Goal: Task Accomplishment & Management: Use online tool/utility

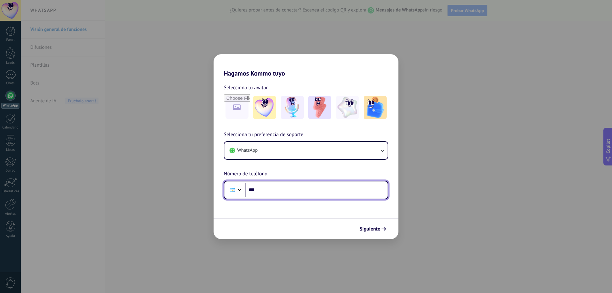
click at [290, 190] on input "***" at bounding box center [317, 190] width 142 height 15
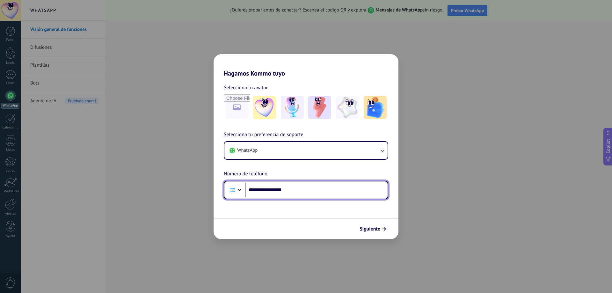
type input "**********"
click at [360, 220] on div "Siguiente" at bounding box center [306, 228] width 185 height 21
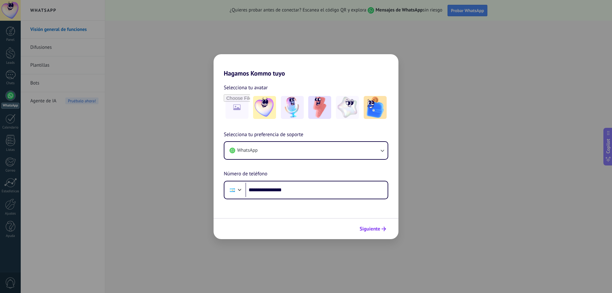
click at [363, 229] on span "Siguiente" at bounding box center [370, 229] width 21 height 4
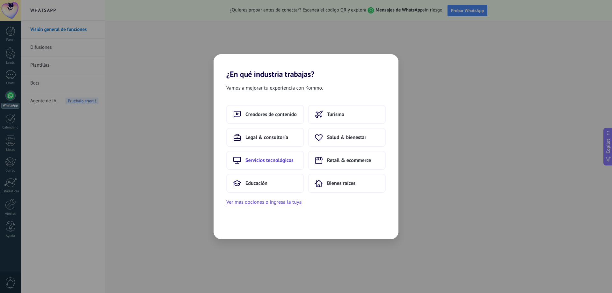
click at [280, 160] on span "Servicios tecnológicos" at bounding box center [270, 160] width 48 height 6
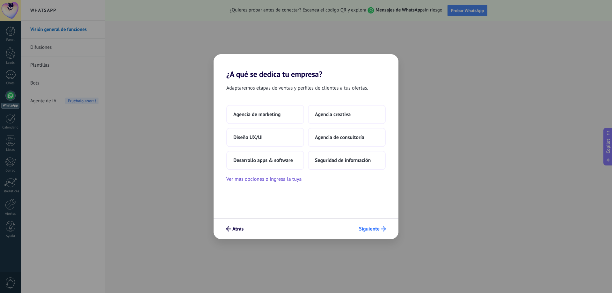
click at [382, 227] on icon "submit" at bounding box center [383, 228] width 5 height 5
click at [271, 115] on span "Agencia de marketing" at bounding box center [256, 114] width 47 height 6
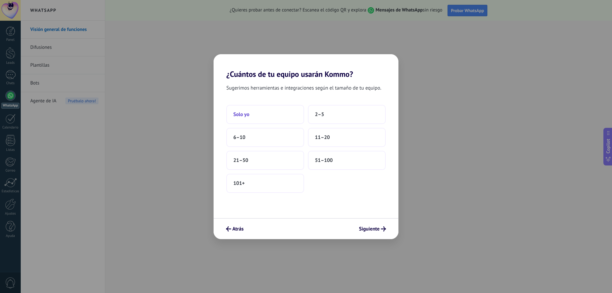
click at [274, 114] on button "Solo yo" at bounding box center [265, 114] width 78 height 19
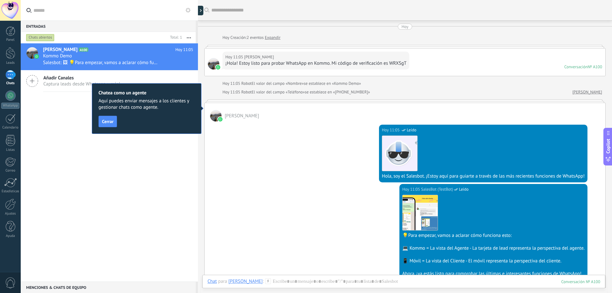
scroll to position [130, 0]
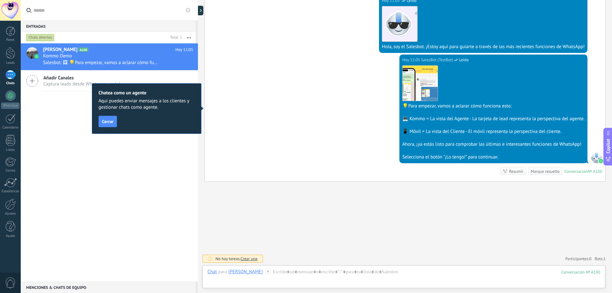
click at [281, 163] on div "[DATE] 11:05 SalesBot (TestBot) Leído Descargar 💡Para empezar, vamos a aclarar …" at bounding box center [405, 118] width 401 height 127
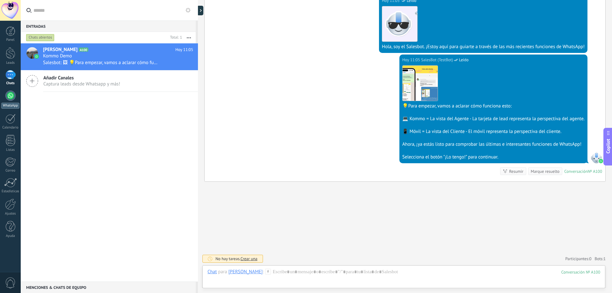
click at [11, 97] on div at bounding box center [10, 96] width 10 height 10
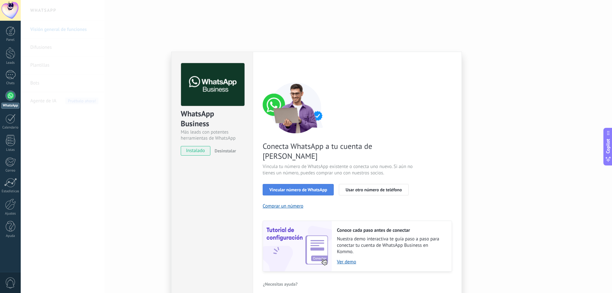
click at [290, 188] on span "Vincular número de WhatsApp" at bounding box center [299, 190] width 58 height 4
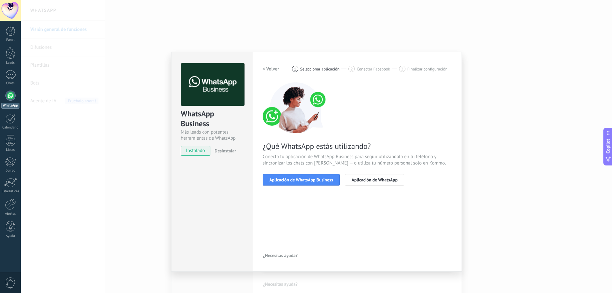
click at [290, 181] on span "Aplicación de WhatsApp Business" at bounding box center [302, 180] width 64 height 4
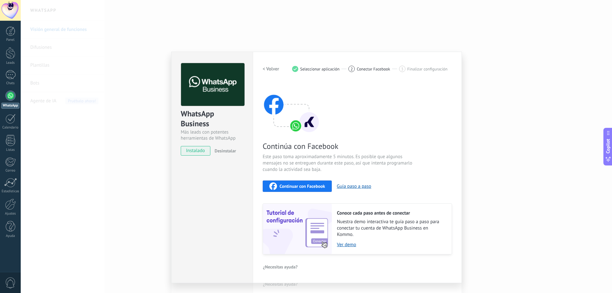
click at [319, 71] on span "Seleccionar aplicación" at bounding box center [320, 69] width 40 height 5
click at [264, 68] on h2 "< Volver" at bounding box center [271, 69] width 17 height 6
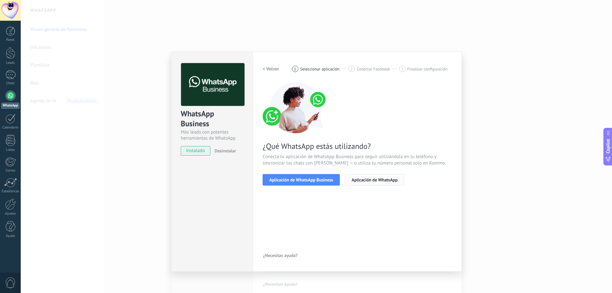
click at [372, 184] on button "Aplicación de WhatsApp" at bounding box center [374, 179] width 59 height 11
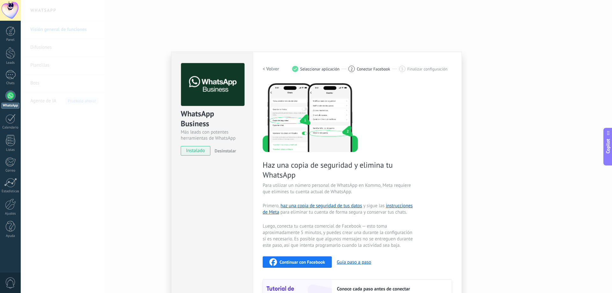
click at [270, 70] on h2 "< Volver" at bounding box center [271, 69] width 17 height 6
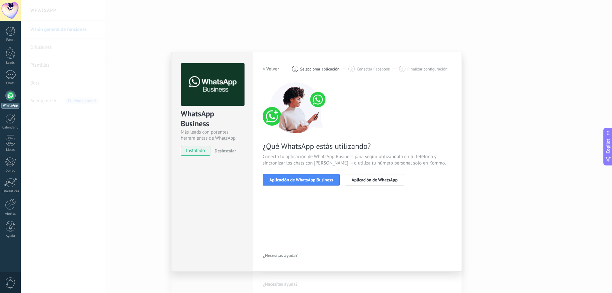
click at [263, 71] on div "Configuraciones Autorizaciones This tab logs the users who have granted integra…" at bounding box center [357, 162] width 209 height 220
click at [265, 70] on h2 "< Volver" at bounding box center [271, 69] width 17 height 6
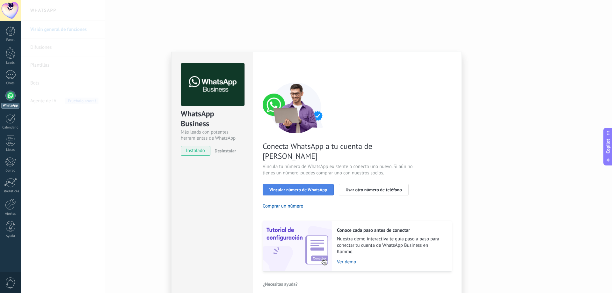
click at [283, 188] on span "Vincular número de WhatsApp" at bounding box center [299, 190] width 58 height 4
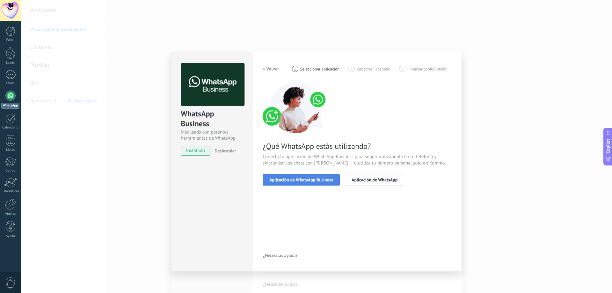
click at [303, 181] on span "Aplicación de WhatsApp Business" at bounding box center [302, 180] width 64 height 4
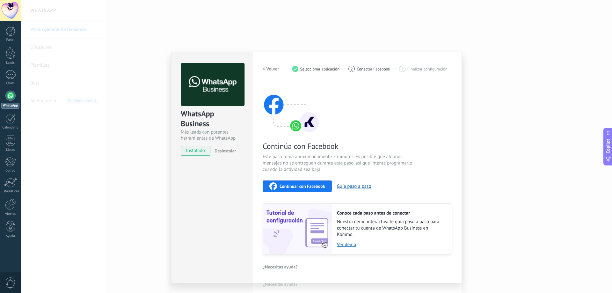
click at [311, 187] on span "Continuar con Facebook" at bounding box center [303, 186] width 46 height 4
click at [308, 189] on span "Continuar con Facebook" at bounding box center [303, 186] width 46 height 4
click at [127, 114] on div "WhatsApp Business Más leads con potentes herramientas de WhatsApp instalado Des…" at bounding box center [317, 146] width 592 height 293
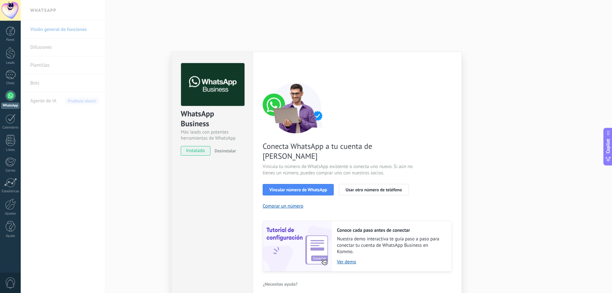
click at [127, 114] on div "WhatsApp Business Más leads con potentes herramientas de WhatsApp instalado Des…" at bounding box center [317, 146] width 592 height 293
click at [280, 184] on button "Vincular número de WhatsApp" at bounding box center [298, 189] width 71 height 11
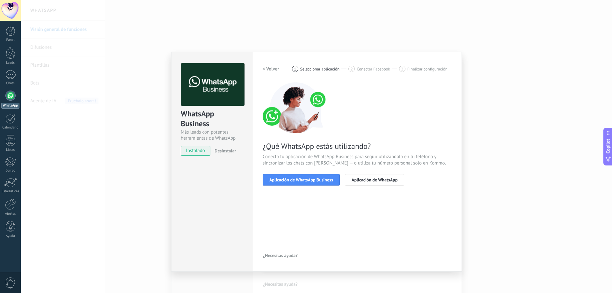
click at [280, 183] on button "Aplicación de WhatsApp Business" at bounding box center [301, 179] width 77 height 11
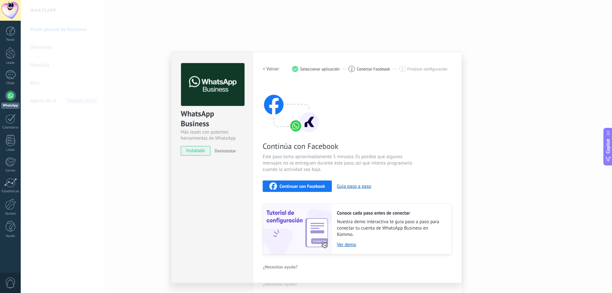
click at [280, 183] on div "Continuar con Facebook" at bounding box center [298, 186] width 56 height 8
click at [290, 201] on div "Continúa con Facebook Este paso toma aproximadamente 5 minutos. Es posible que …" at bounding box center [357, 168] width 189 height 172
click at [292, 191] on button "Continuar con Facebook" at bounding box center [297, 186] width 69 height 11
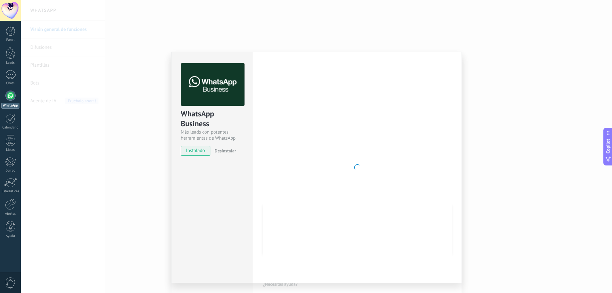
click at [87, 107] on div "WhatsApp Business Más leads con potentes herramientas de WhatsApp instalado Des…" at bounding box center [317, 146] width 592 height 293
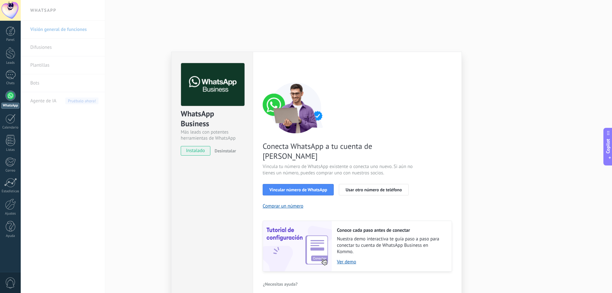
click at [87, 107] on div "WhatsApp Business Más leads con potentes herramientas de WhatsApp instalado Des…" at bounding box center [317, 146] width 592 height 293
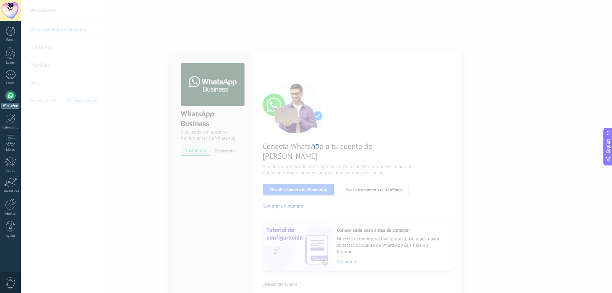
click at [298, 180] on div at bounding box center [317, 146] width 592 height 293
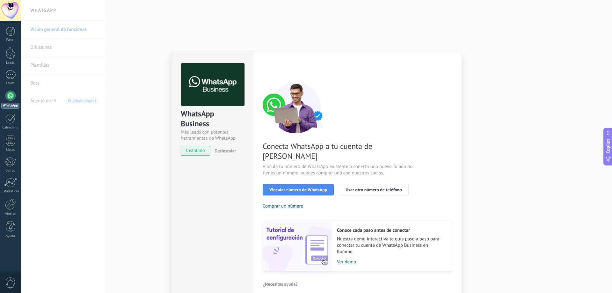
click at [298, 188] on span "Vincular número de WhatsApp" at bounding box center [299, 190] width 58 height 4
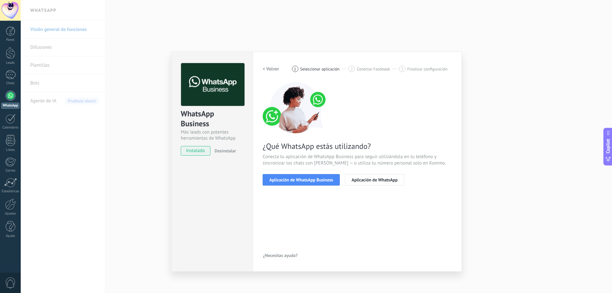
click at [298, 180] on span "Aplicación de WhatsApp Business" at bounding box center [302, 180] width 64 height 4
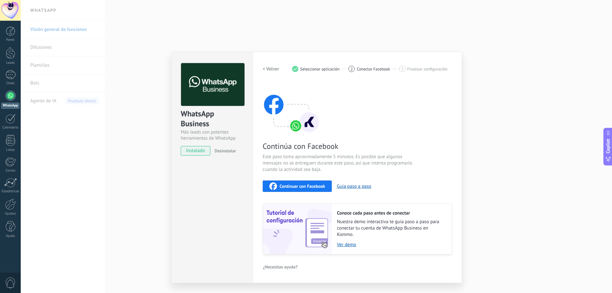
click at [296, 187] on span "Continuar con Facebook" at bounding box center [303, 186] width 46 height 4
click at [534, 101] on div "WhatsApp Business Más leads con potentes herramientas de WhatsApp instalado Des…" at bounding box center [317, 146] width 592 height 293
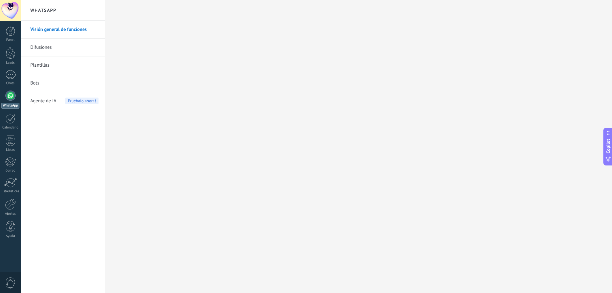
click at [14, 97] on div at bounding box center [10, 96] width 10 height 10
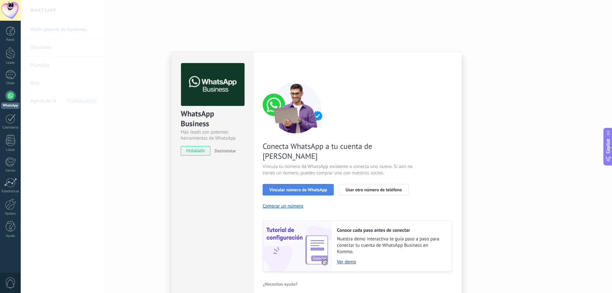
click at [298, 188] on span "Vincular número de WhatsApp" at bounding box center [299, 190] width 58 height 4
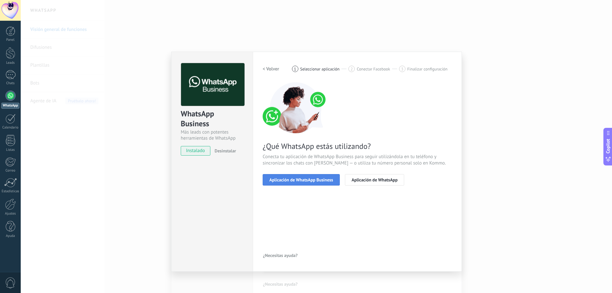
click at [323, 181] on span "Aplicación de WhatsApp Business" at bounding box center [302, 180] width 64 height 4
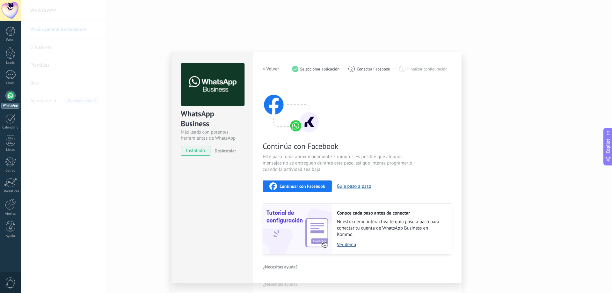
click at [343, 243] on link "Ver demo" at bounding box center [391, 245] width 108 height 6
click at [282, 266] on span "¿Necesitas ayuda?" at bounding box center [280, 267] width 35 height 4
click at [218, 149] on span "Desinstalar" at bounding box center [225, 151] width 21 height 6
click at [183, 149] on span "instalado" at bounding box center [195, 151] width 29 height 10
click at [152, 124] on div "WhatsApp Business Más leads con potentes herramientas de WhatsApp instalado Des…" at bounding box center [317, 146] width 592 height 293
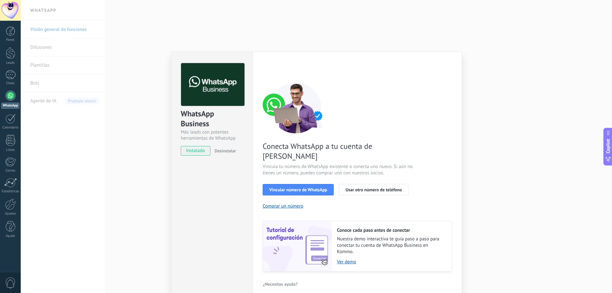
click at [149, 121] on div "WhatsApp Business Más leads con potentes herramientas de WhatsApp instalado Des…" at bounding box center [317, 146] width 592 height 293
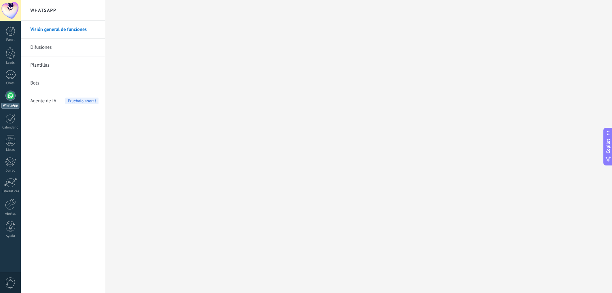
click at [45, 47] on link "Difusiones" at bounding box center [64, 48] width 68 height 18
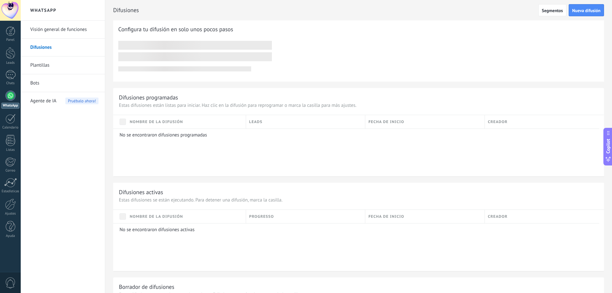
click at [43, 68] on link "Plantillas" at bounding box center [64, 65] width 68 height 18
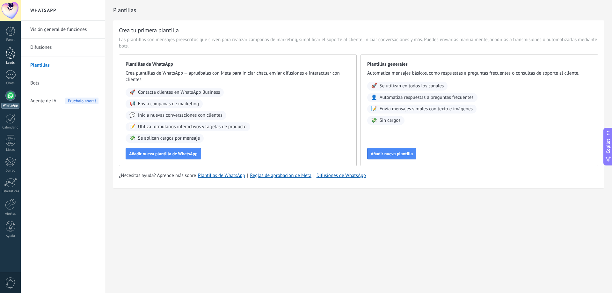
click at [12, 56] on div at bounding box center [11, 53] width 10 height 12
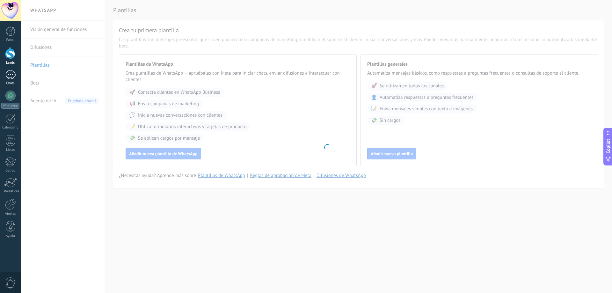
click at [12, 78] on div "1" at bounding box center [10, 74] width 10 height 9
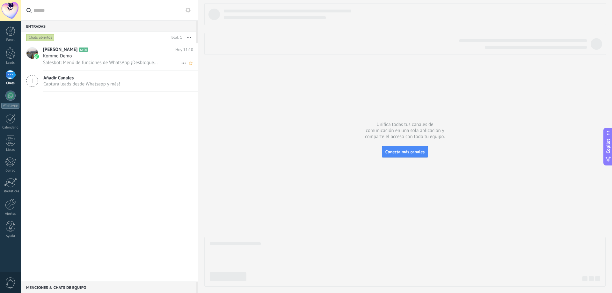
click at [87, 66] on h3 "Salesbot: Menú de funciones de WhatsApp ¡Desbloquea la mensajería mejorada en W…" at bounding box center [102, 63] width 118 height 6
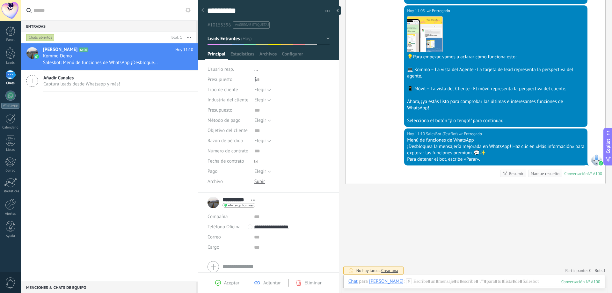
scroll to position [194, 0]
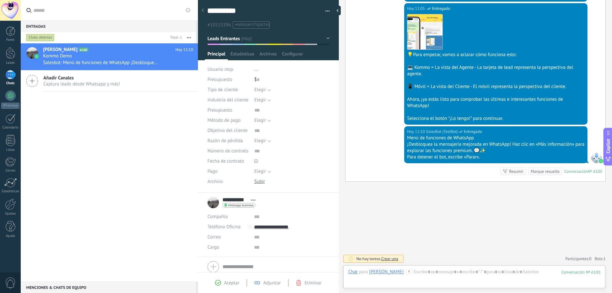
click at [254, 44] on button "Leads Entrantes" at bounding box center [269, 38] width 122 height 11
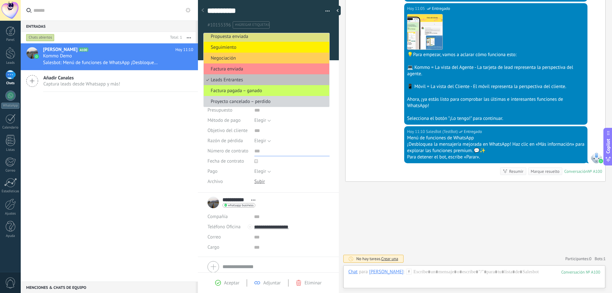
click at [322, 155] on input "text" at bounding box center [292, 151] width 75 height 10
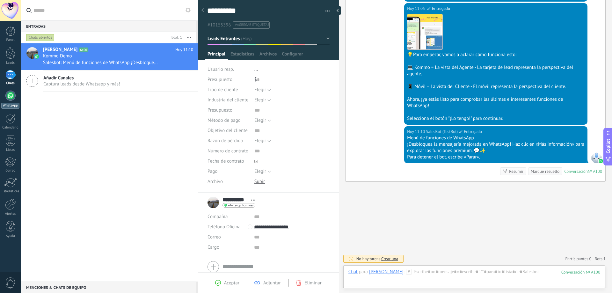
click at [11, 96] on div at bounding box center [10, 96] width 10 height 10
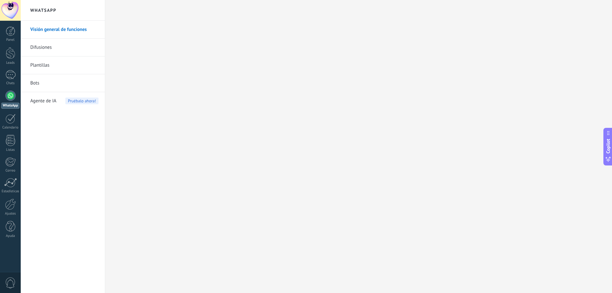
click at [611, 145] on button "Copilot" at bounding box center [608, 147] width 9 height 38
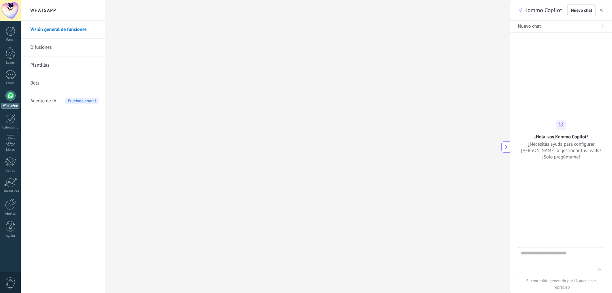
type textarea "**********"
click at [560, 252] on textarea at bounding box center [557, 260] width 72 height 23
type textarea "**********"
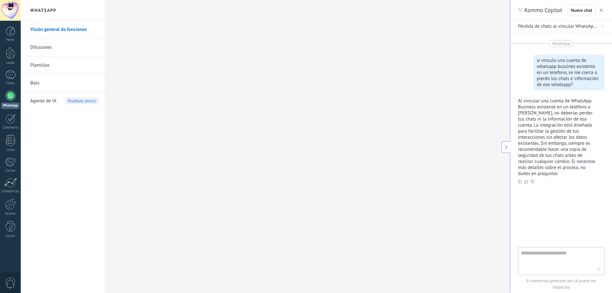
click at [605, 10] on div "Kommo Copilot Nuevo chat" at bounding box center [562, 10] width 102 height 21
click at [604, 10] on button "button" at bounding box center [601, 10] width 6 height 8
